Goal: Information Seeking & Learning: Learn about a topic

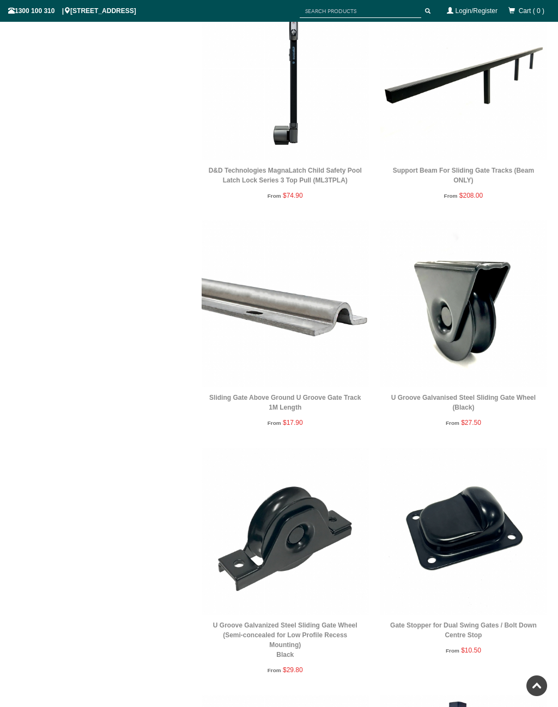
scroll to position [1596, 0]
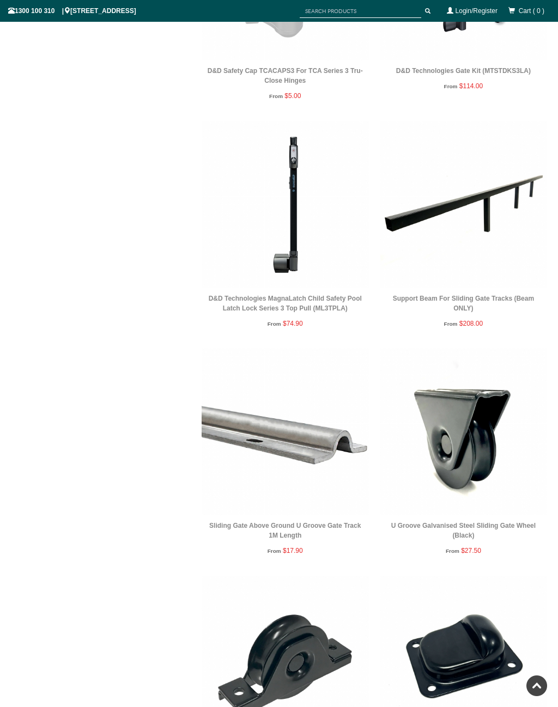
scroll to position [1467, 0]
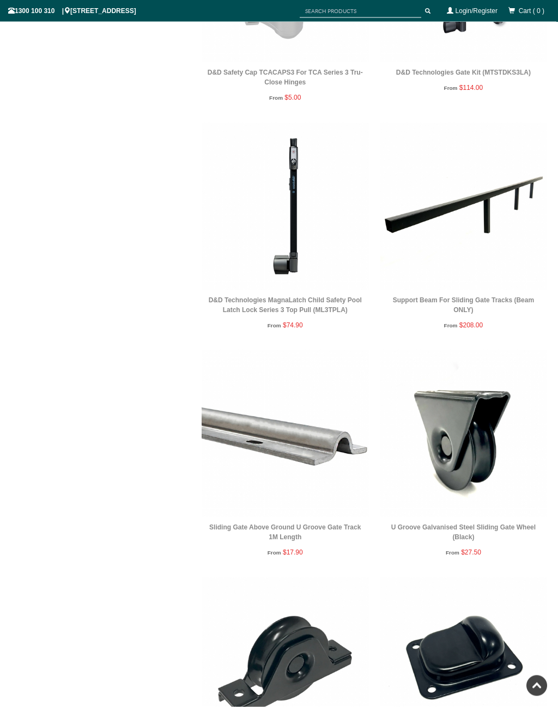
click at [494, 193] on img at bounding box center [463, 206] width 167 height 167
click at [468, 197] on img at bounding box center [463, 206] width 167 height 167
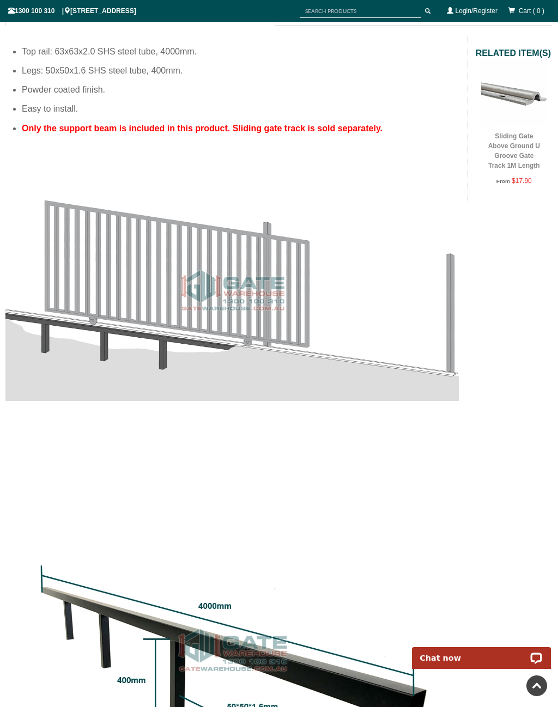
scroll to position [549, 0]
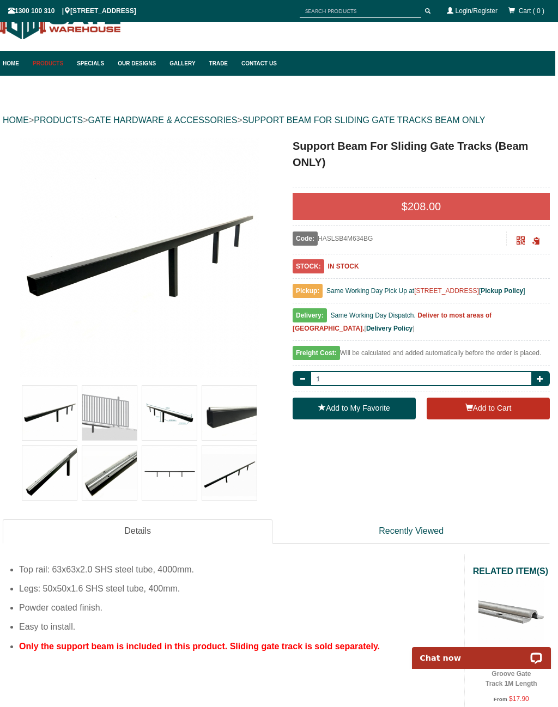
scroll to position [0, 3]
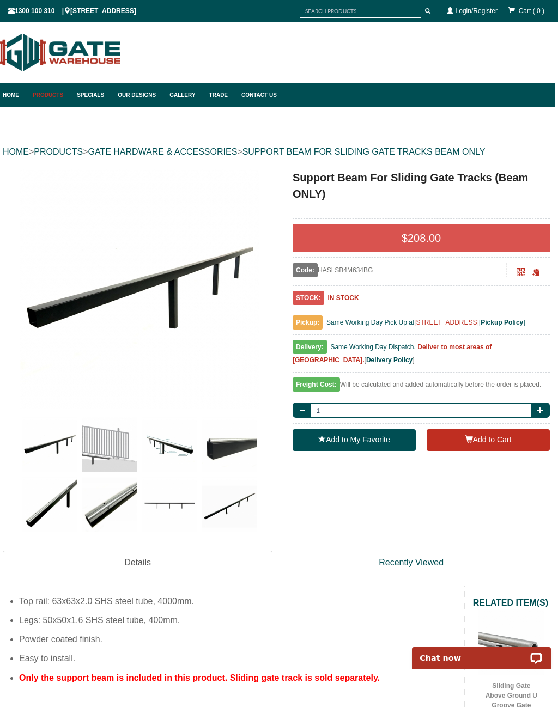
click at [187, 94] on link "Gallery" at bounding box center [183, 95] width 39 height 25
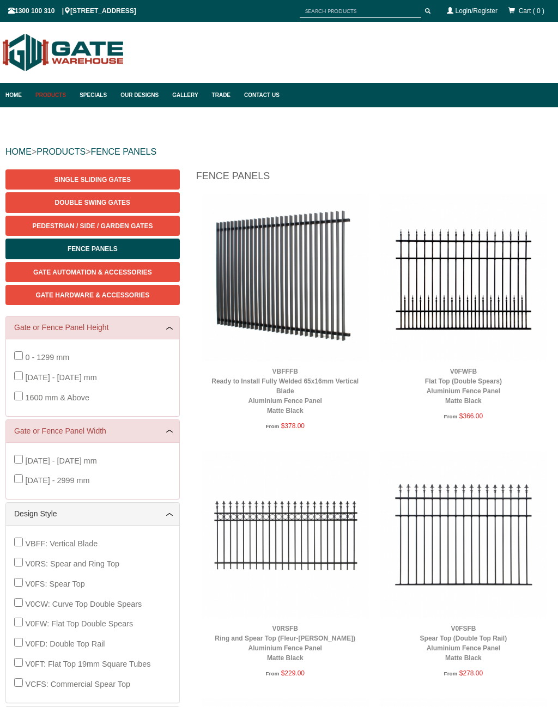
scroll to position [27, 0]
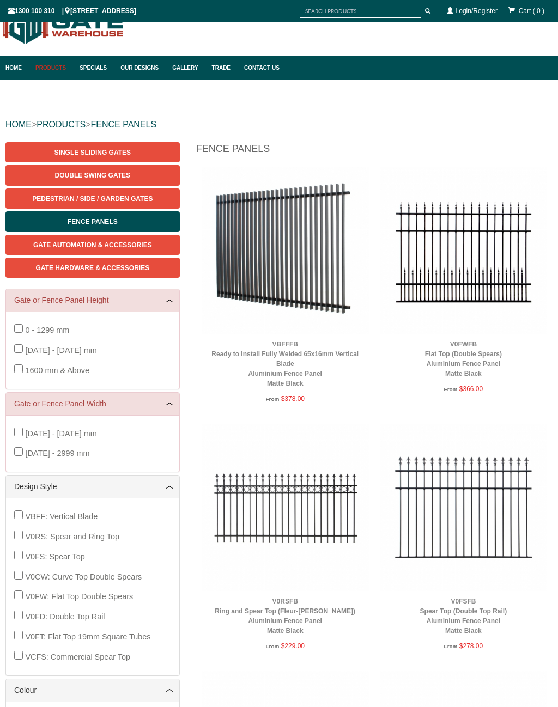
click at [281, 250] on img at bounding box center [285, 250] width 167 height 167
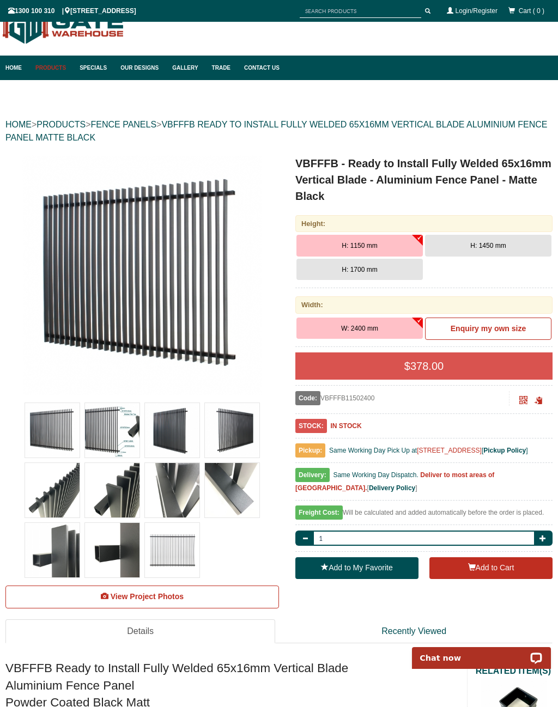
click at [190, 66] on link "Gallery" at bounding box center [186, 68] width 39 height 25
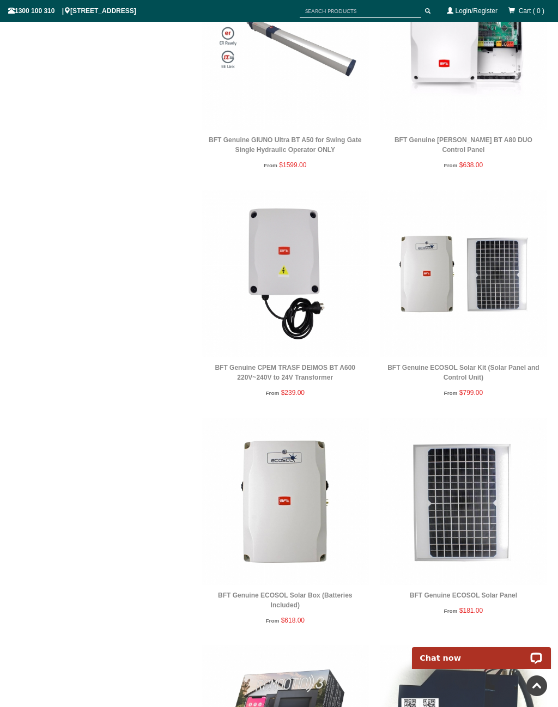
scroll to position [1143, 0]
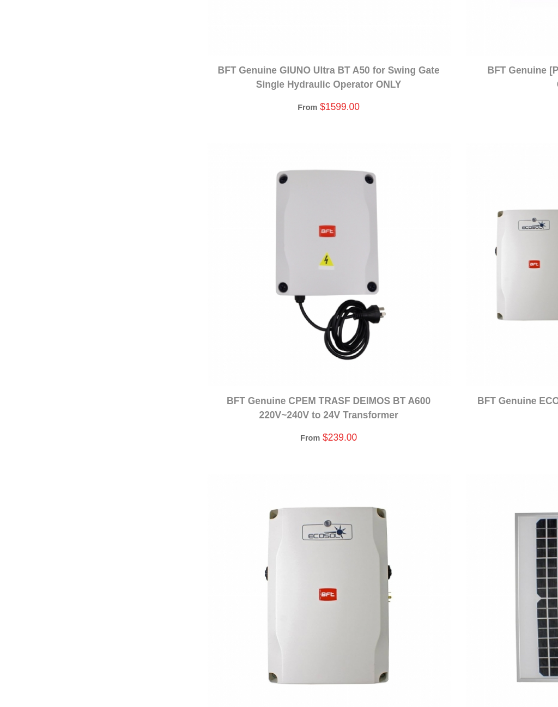
click at [395, 136] on link "BFT Genuine [PERSON_NAME] BT A80 DUO Control Panel" at bounding box center [464, 144] width 138 height 17
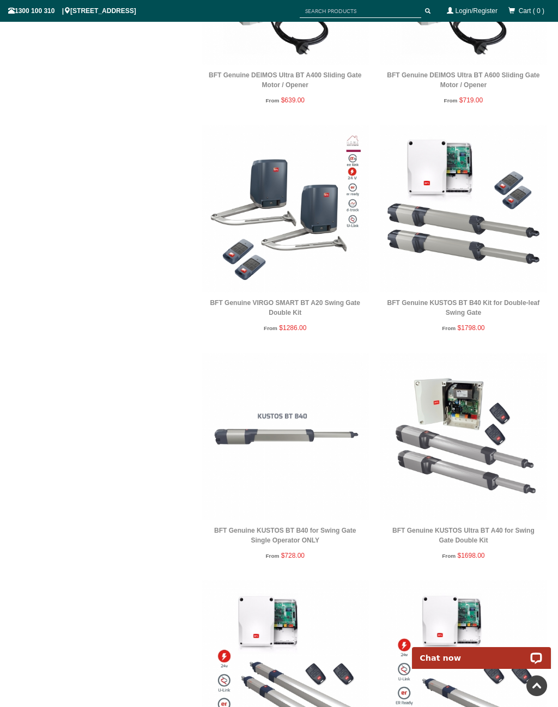
scroll to position [0, 0]
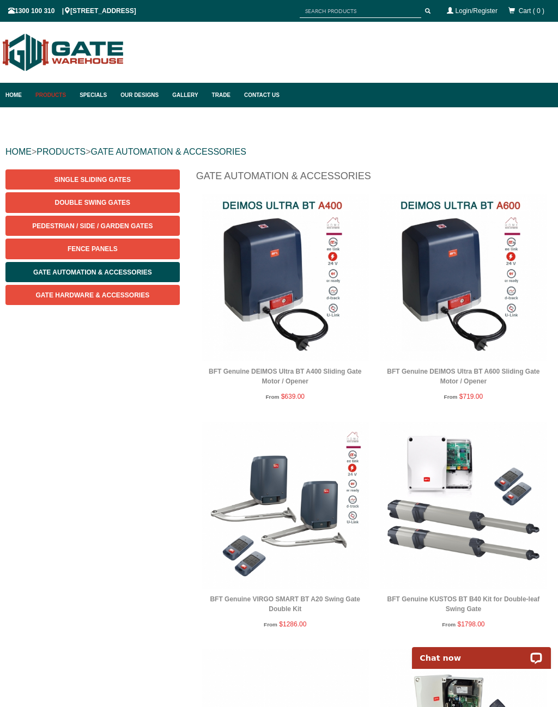
click at [185, 100] on link "Gallery" at bounding box center [186, 95] width 39 height 25
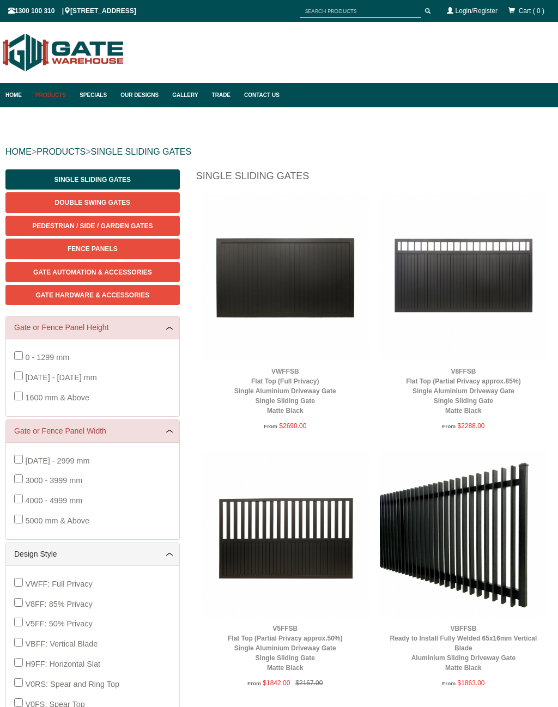
scroll to position [27, 0]
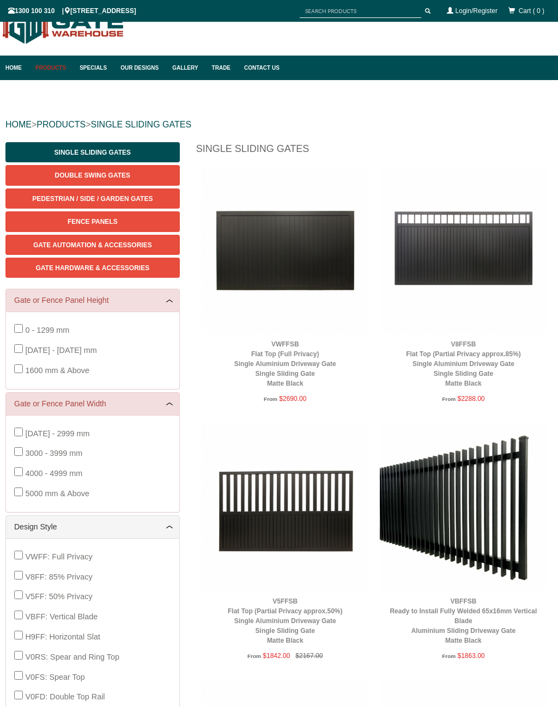
click at [486, 508] on img at bounding box center [463, 507] width 167 height 167
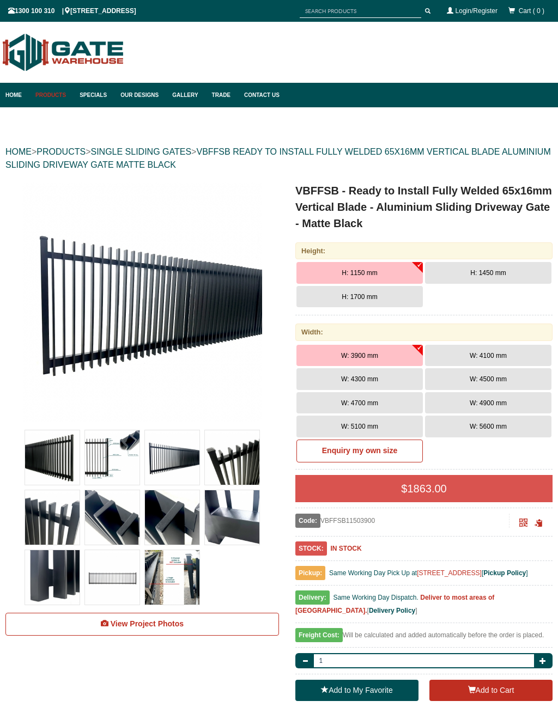
scroll to position [27, 0]
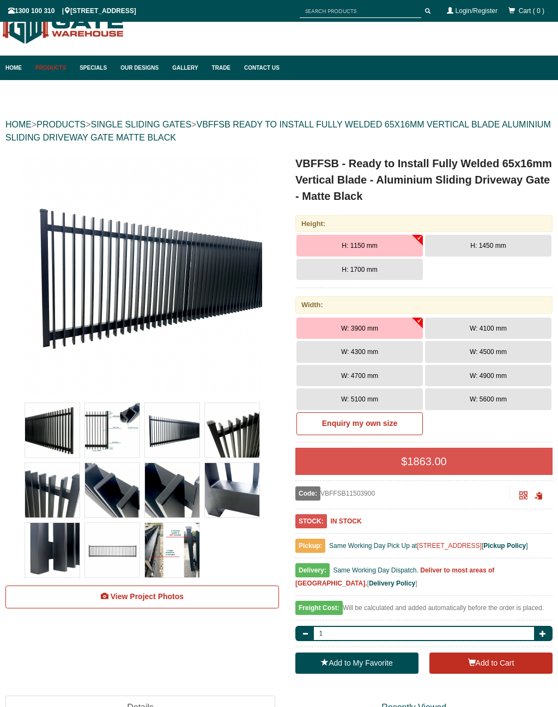
click at [371, 375] on span "W: 4700 mm" at bounding box center [359, 376] width 37 height 8
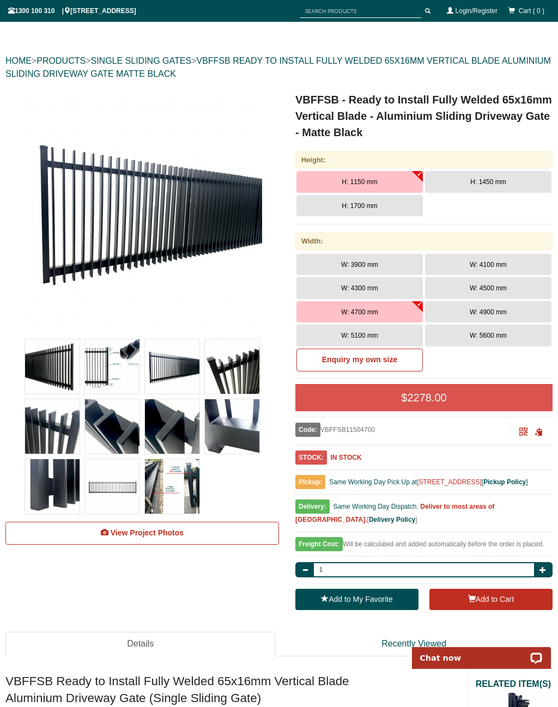
scroll to position [105, 0]
